Goal: Transaction & Acquisition: Purchase product/service

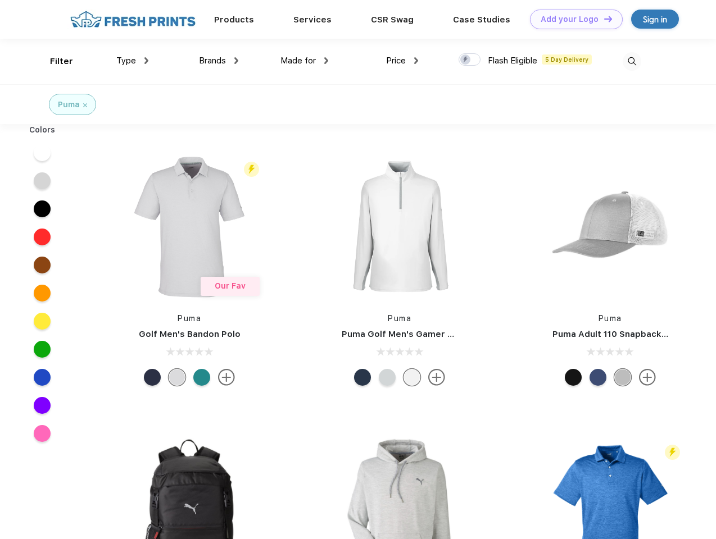
click at [572, 19] on link "Add your Logo Design Tool" at bounding box center [576, 20] width 93 height 20
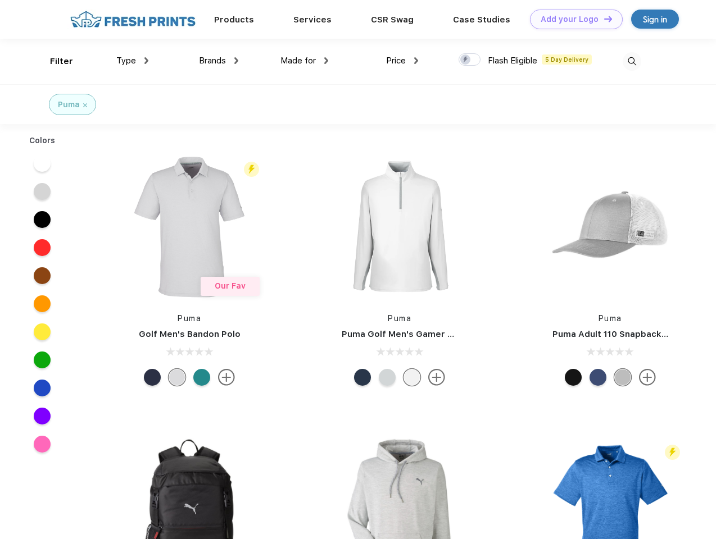
click at [0, 0] on div "Design Tool" at bounding box center [0, 0] width 0 height 0
click at [603, 19] on link "Add your Logo Design Tool" at bounding box center [576, 20] width 93 height 20
click at [54, 61] on div "Filter" at bounding box center [61, 61] width 23 height 13
click at [133, 61] on span "Type" at bounding box center [126, 61] width 20 height 10
click at [219, 61] on span "Brands" at bounding box center [212, 61] width 27 height 10
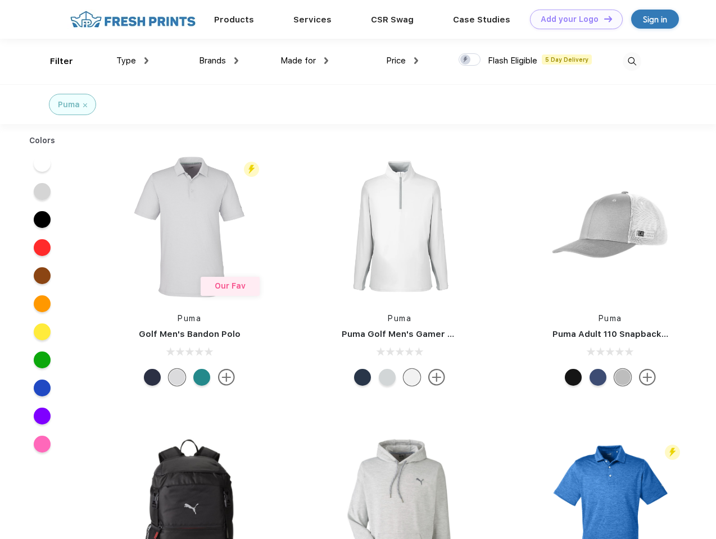
click at [304, 61] on span "Made for" at bounding box center [297, 61] width 35 height 10
click at [402, 61] on span "Price" at bounding box center [396, 61] width 20 height 10
click at [470, 60] on div at bounding box center [469, 59] width 22 height 12
click at [466, 60] on input "checkbox" at bounding box center [461, 56] width 7 height 7
click at [631, 61] on img at bounding box center [631, 61] width 19 height 19
